Goal: Task Accomplishment & Management: Use online tool/utility

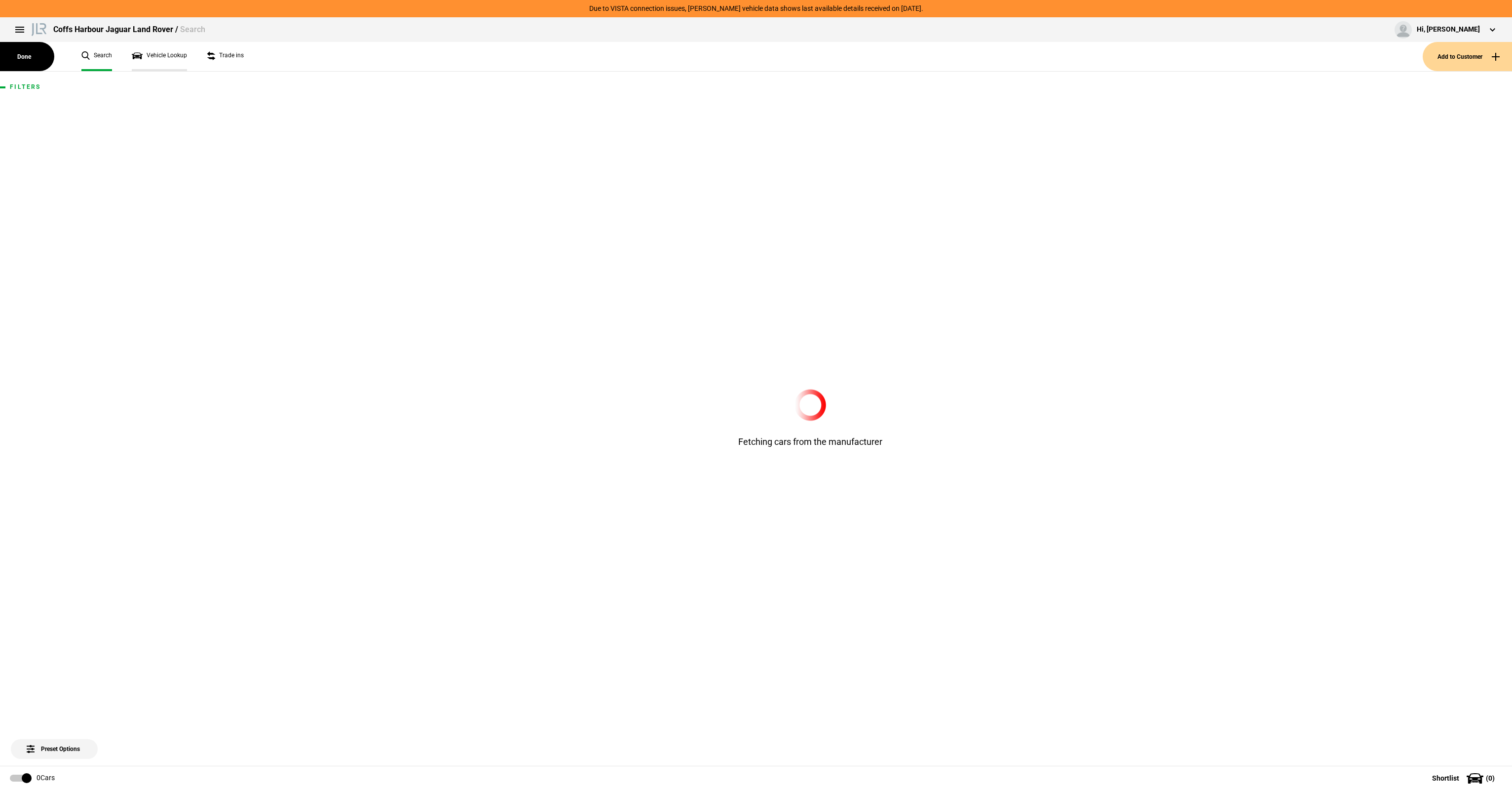
click at [180, 54] on link "Vehicle Lookup" at bounding box center [159, 56] width 55 height 29
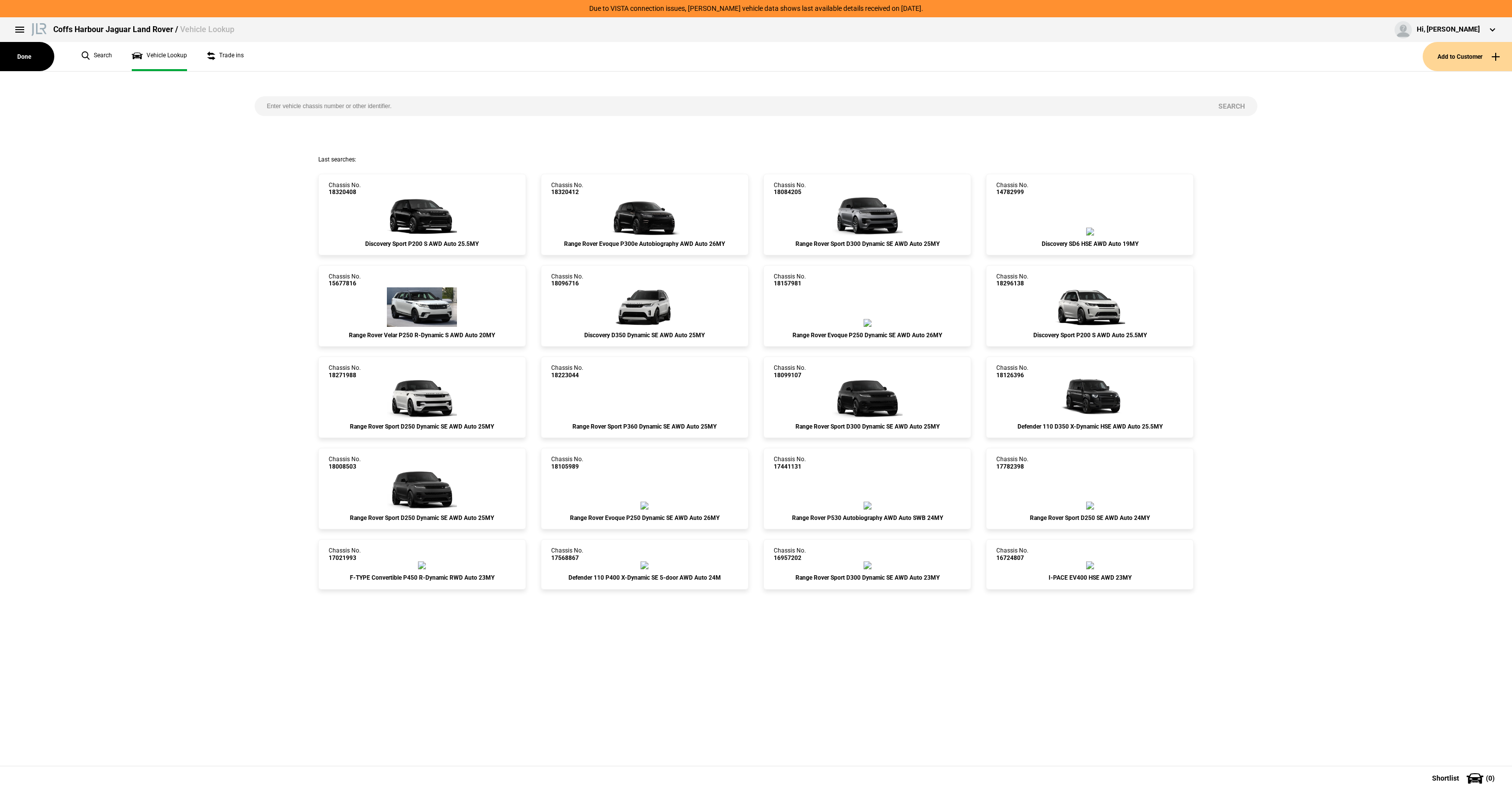
click at [494, 110] on input "search" at bounding box center [731, 106] width 952 height 20
paste input "SAL1A2AW4SA487371"
click at [1202, 104] on input "SAL1A2AW4SA487371" at bounding box center [731, 106] width 952 height 20
type input "SAL1A2AW4SA487371"
click at [1210, 103] on button "Search" at bounding box center [1231, 106] width 51 height 20
